Goal: Task Accomplishment & Management: Use online tool/utility

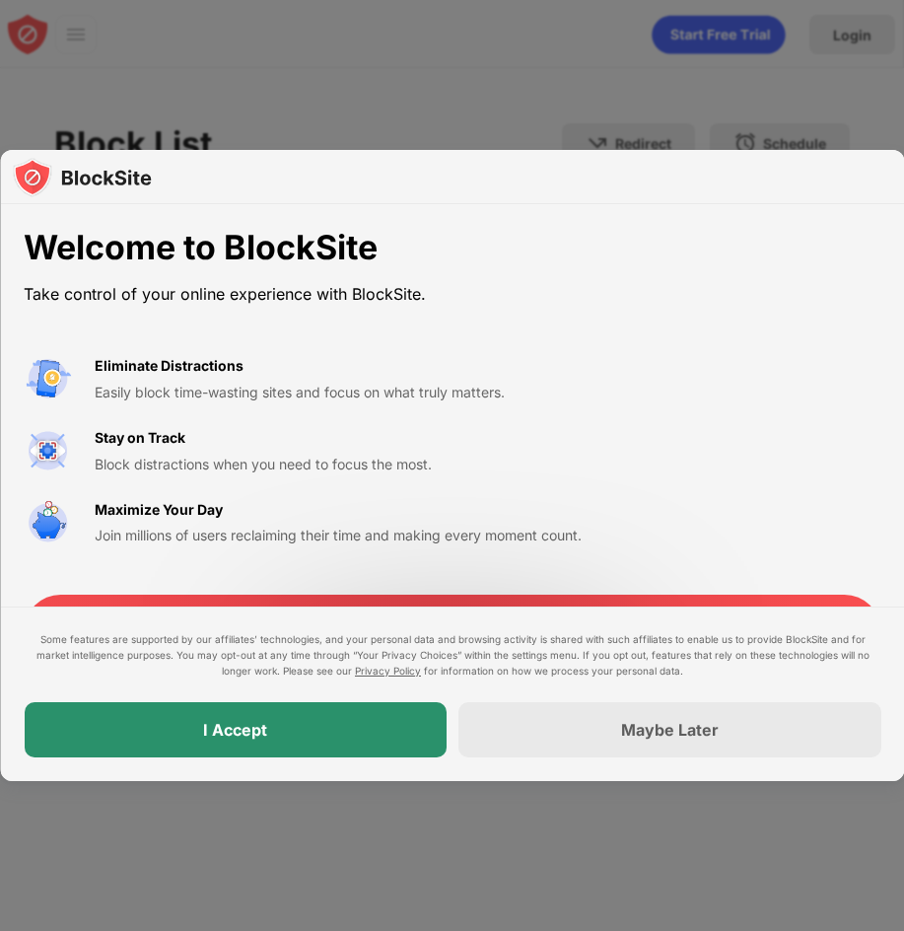
click at [344, 755] on div "I Accept" at bounding box center [235, 729] width 423 height 55
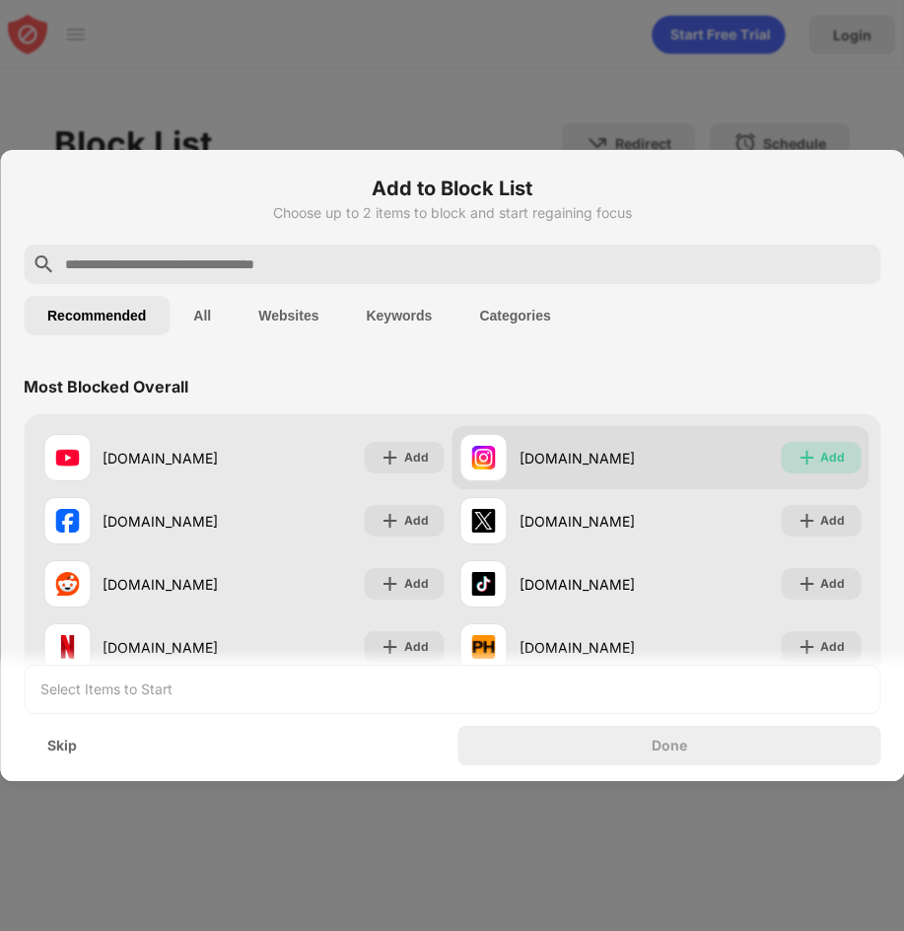
click at [803, 453] on div "Add" at bounding box center [821, 458] width 80 height 32
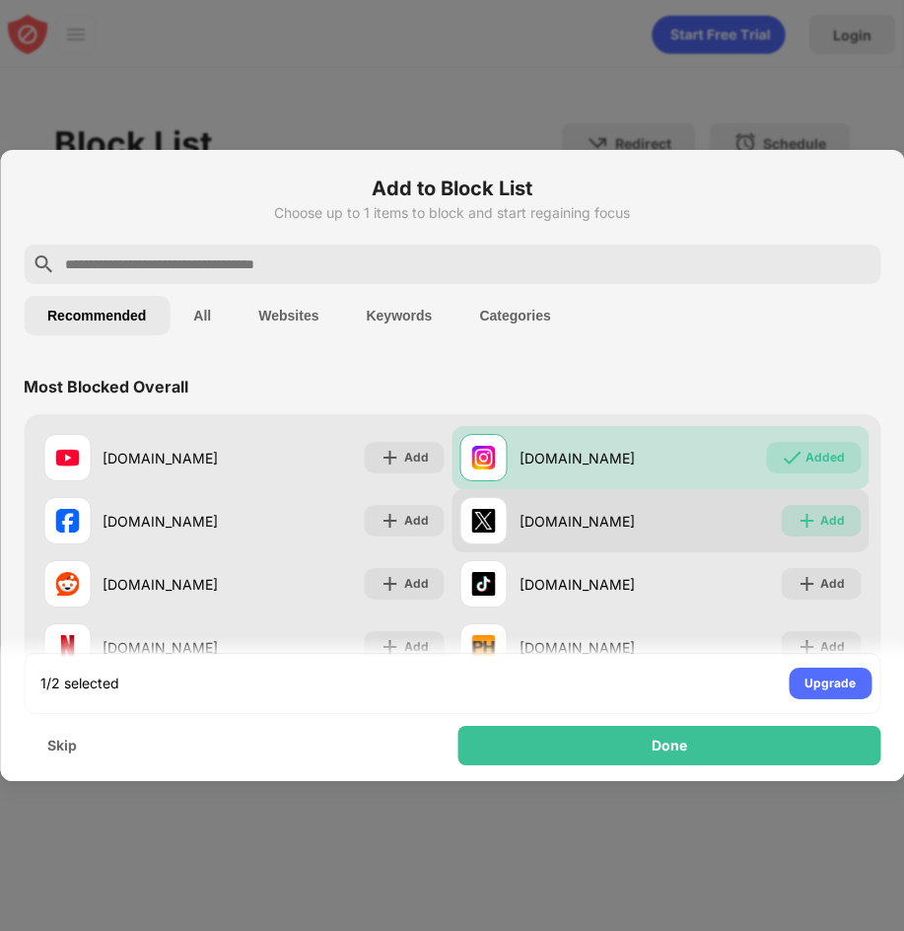
click at [797, 524] on img at bounding box center [807, 521] width 20 height 20
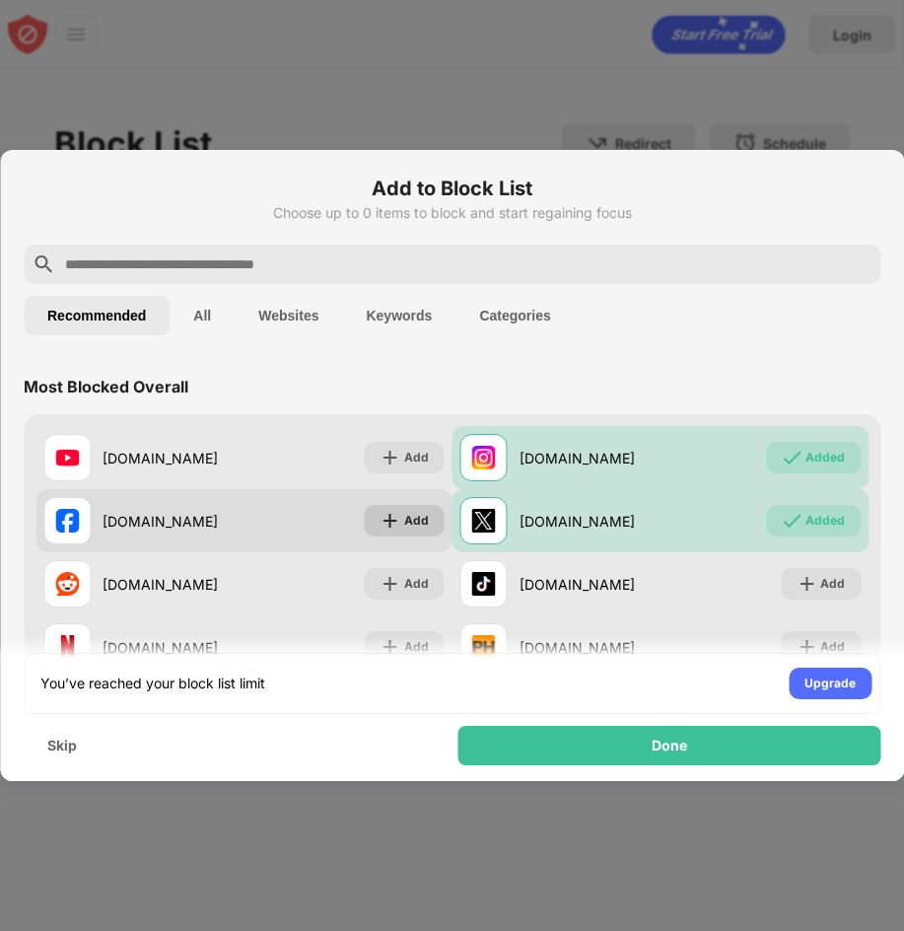
scroll to position [99, 0]
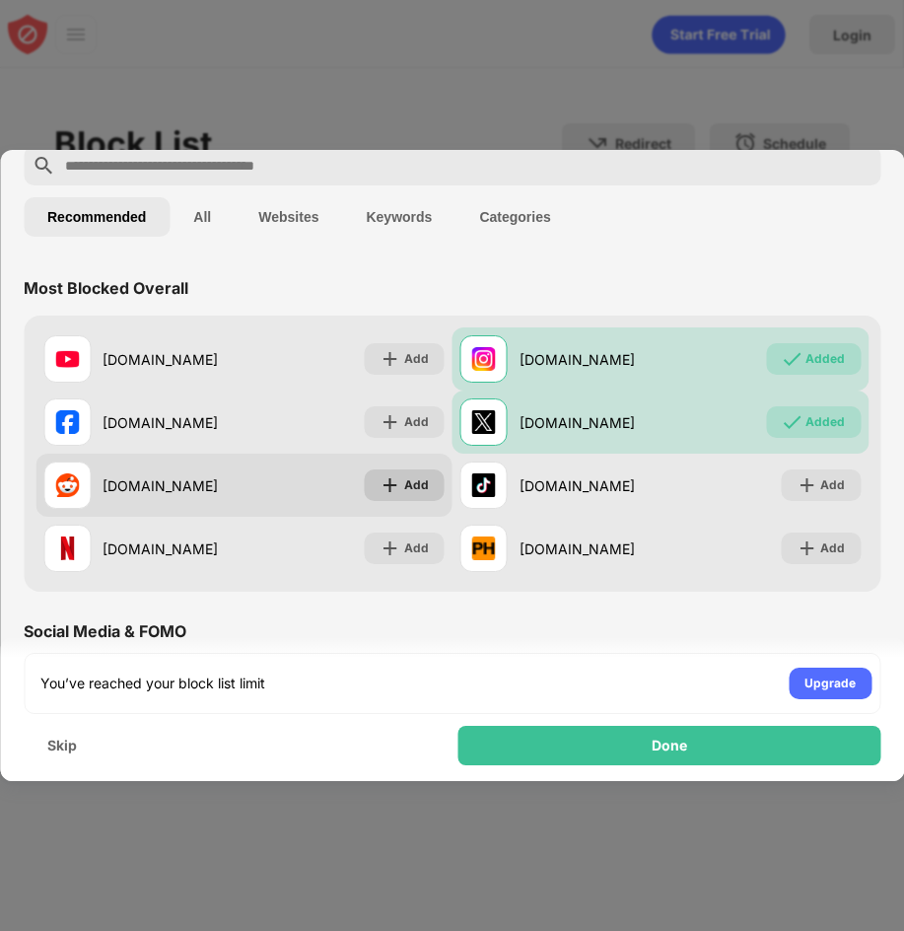
click at [423, 481] on div "Add" at bounding box center [405, 485] width 80 height 32
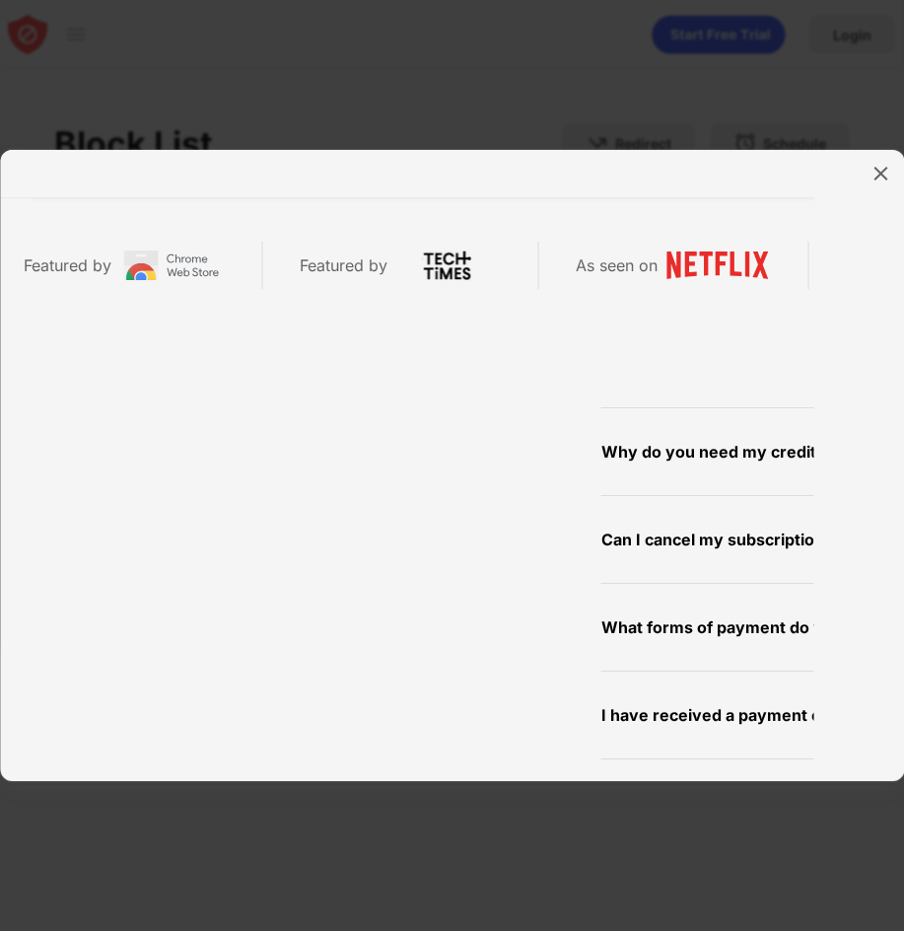
scroll to position [869, 0]
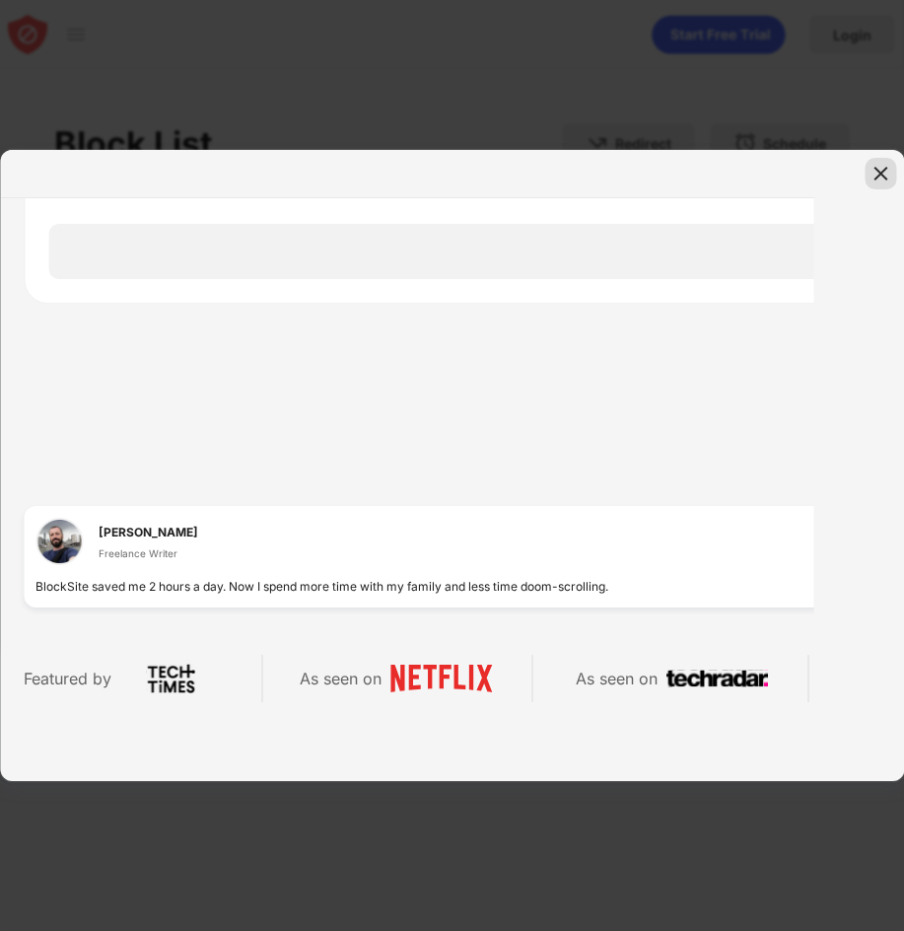
click at [883, 175] on img at bounding box center [881, 174] width 20 height 20
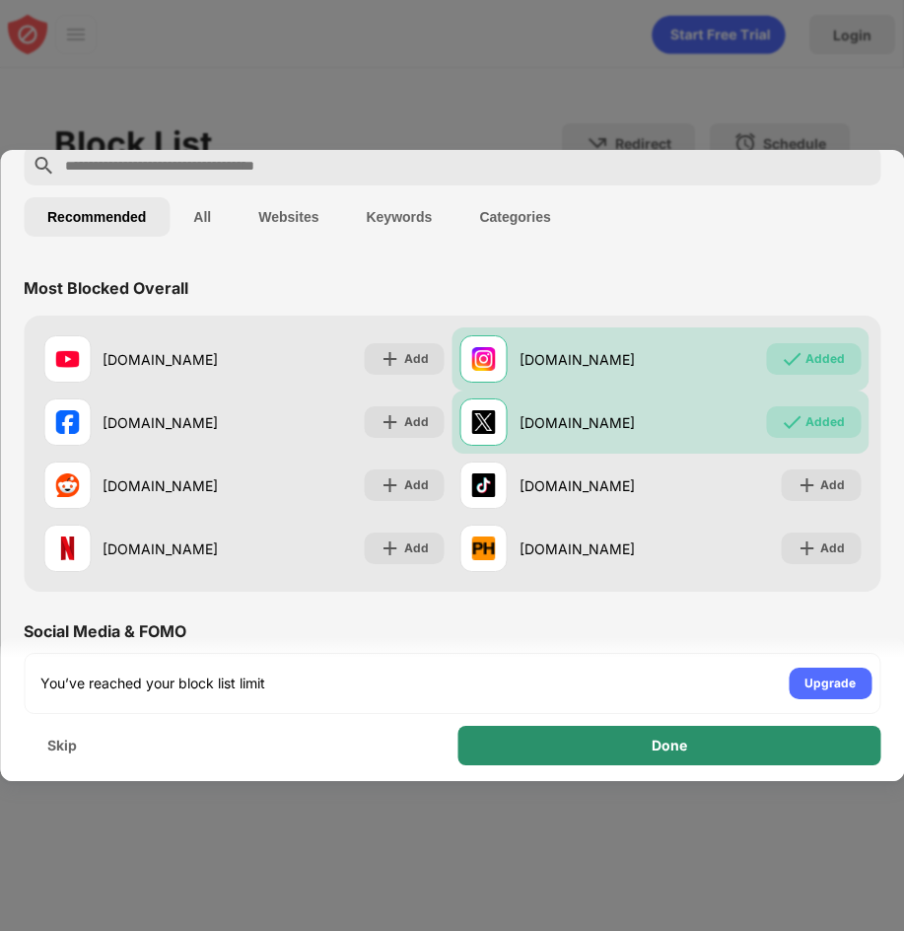
click at [547, 750] on div "Done" at bounding box center [670, 745] width 423 height 39
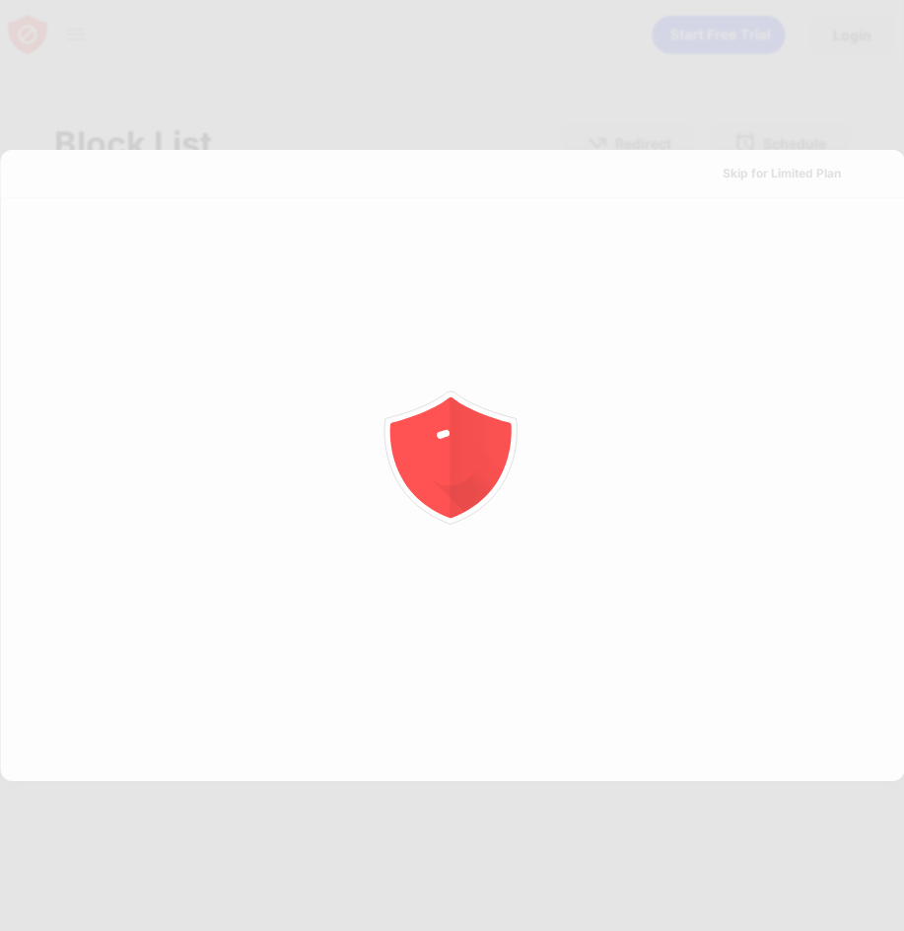
scroll to position [0, 0]
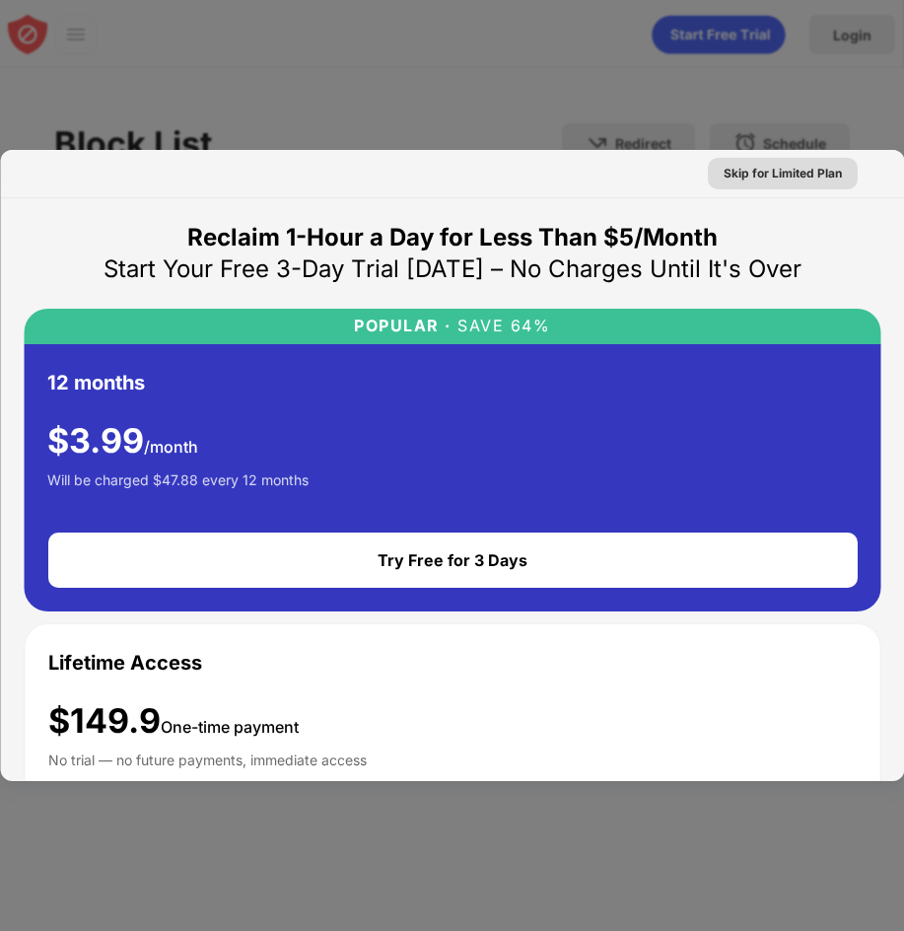
click at [749, 174] on div "Skip for Limited Plan" at bounding box center [782, 174] width 118 height 20
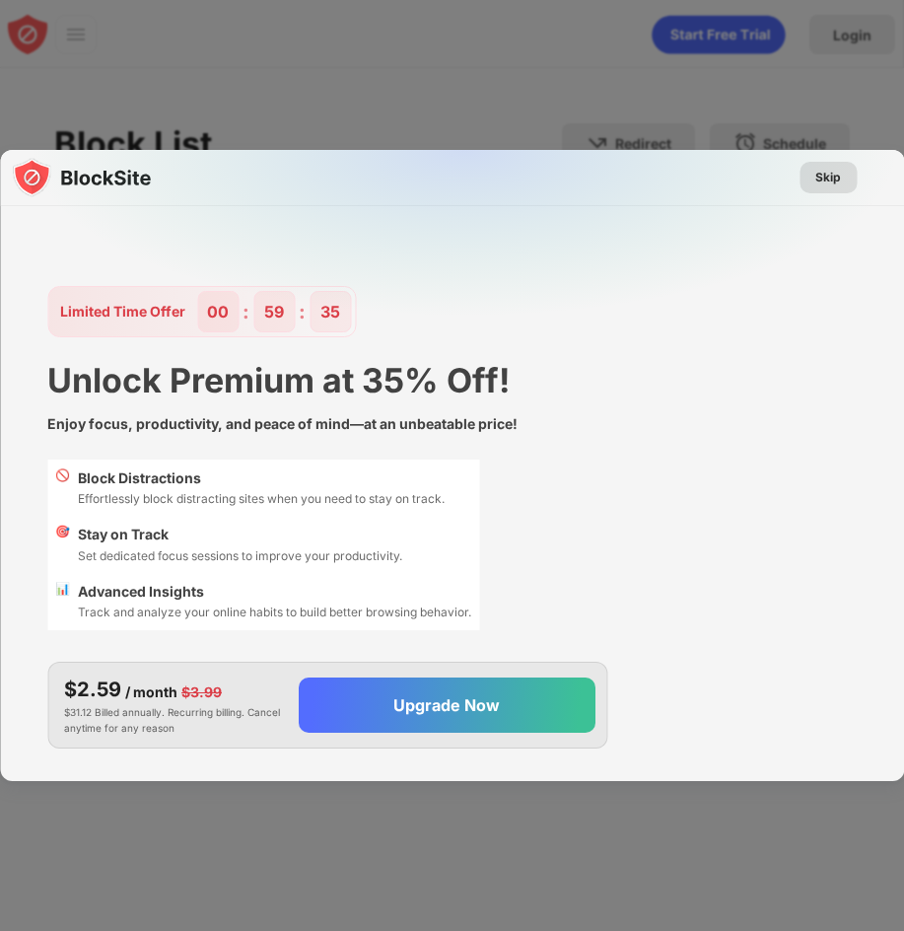
click at [817, 169] on div "Skip" at bounding box center [829, 178] width 26 height 20
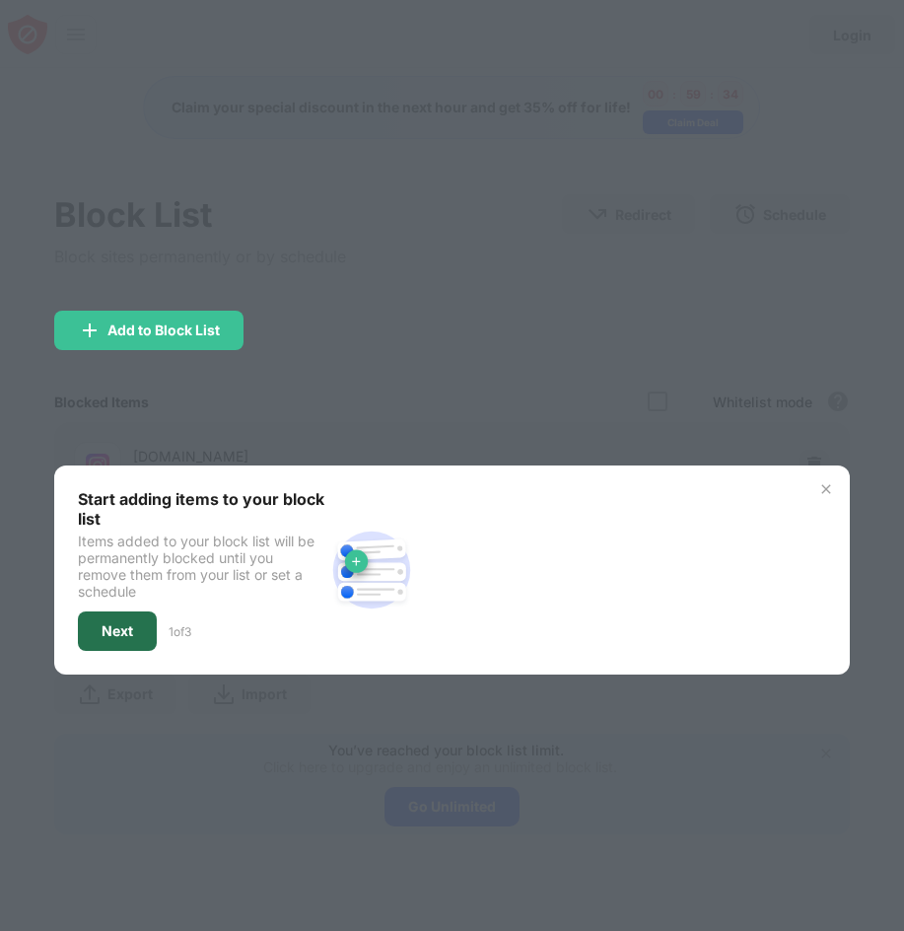
click at [130, 632] on div "Next" at bounding box center [118, 631] width 32 height 16
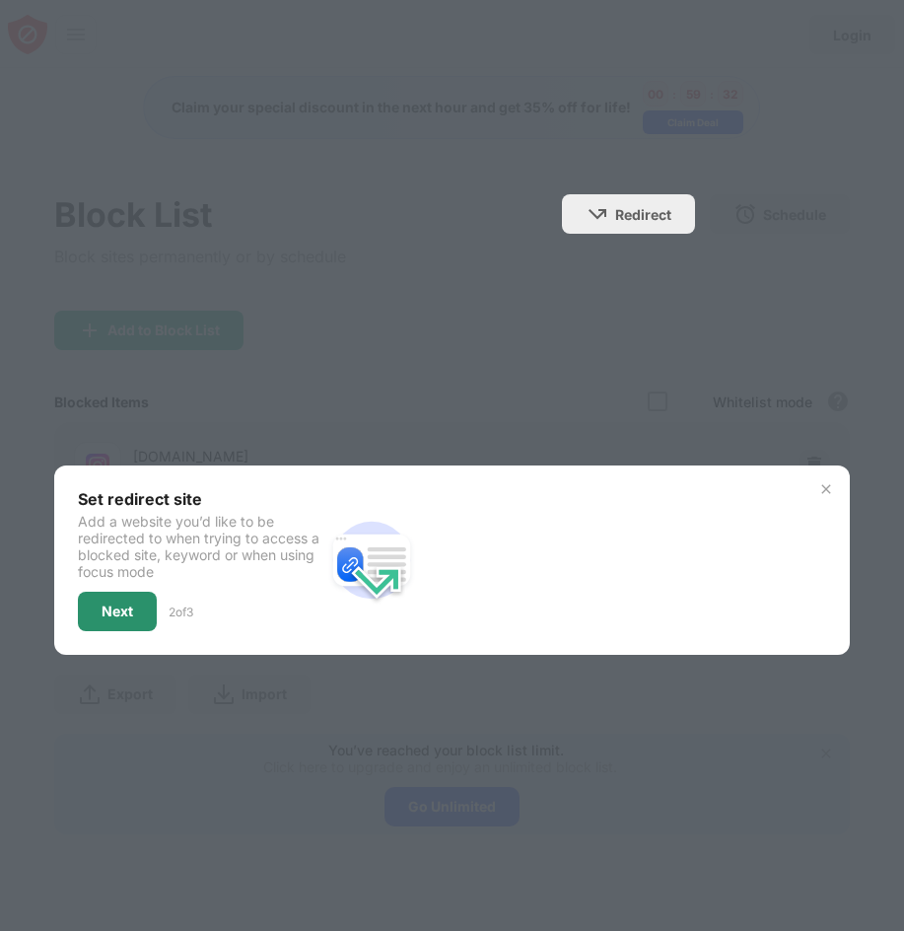
click at [107, 605] on div "Next" at bounding box center [118, 612] width 32 height 16
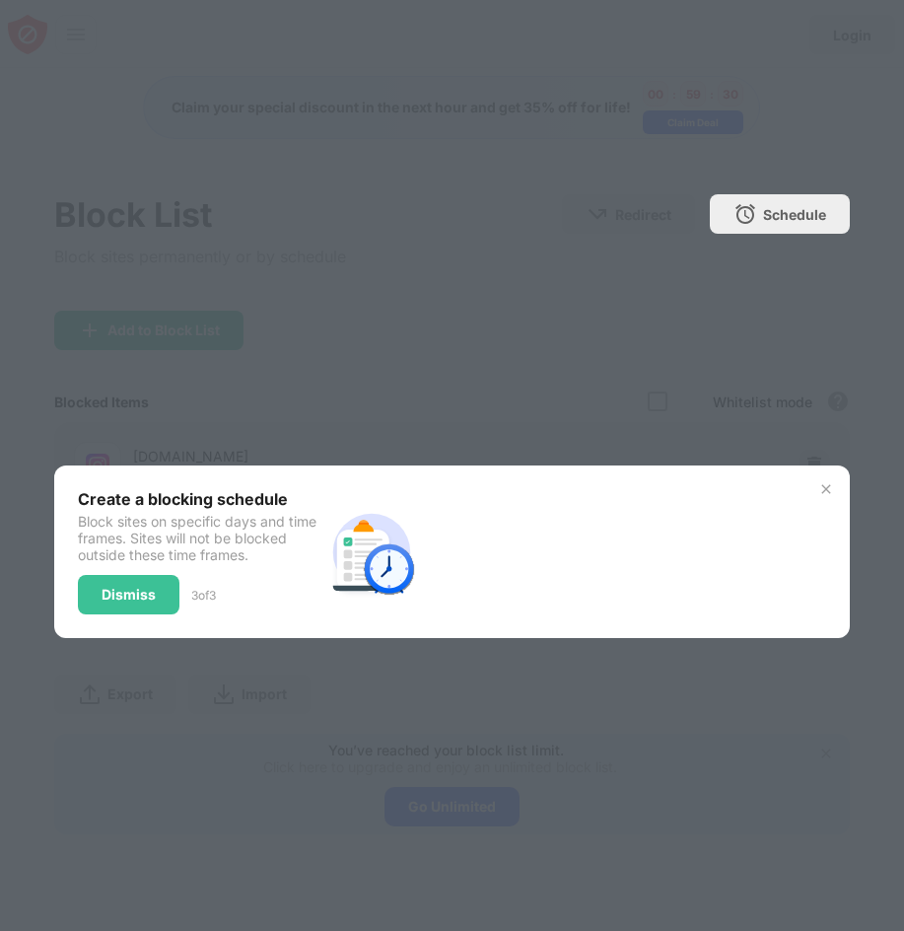
click at [829, 493] on div "Create a blocking schedule Block sites on specific days and time frames. Sites …" at bounding box center [452, 551] width 796 height 173
click at [821, 488] on img at bounding box center [827, 489] width 16 height 16
